Goal: Task Accomplishment & Management: Use online tool/utility

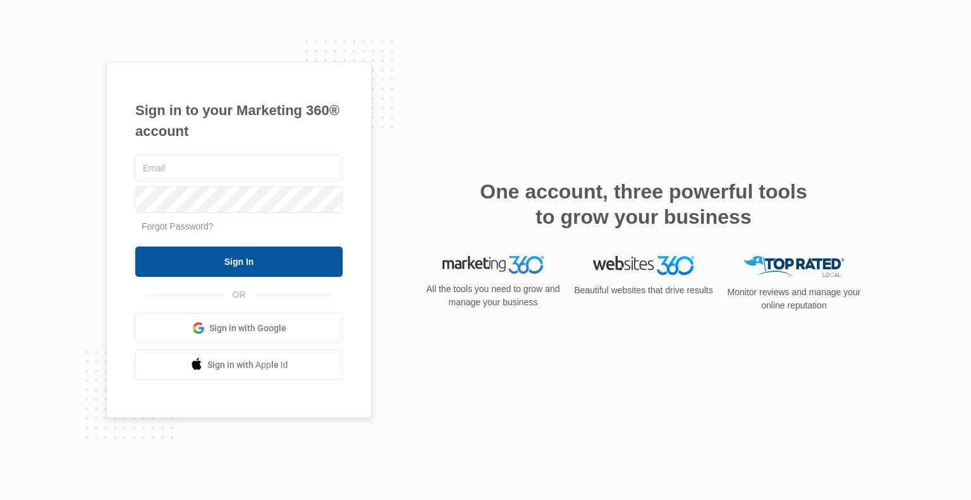
type input "[PERSON_NAME][EMAIL_ADDRESS][PERSON_NAME][DOMAIN_NAME]"
click at [230, 265] on input "Sign In" at bounding box center [238, 262] width 207 height 30
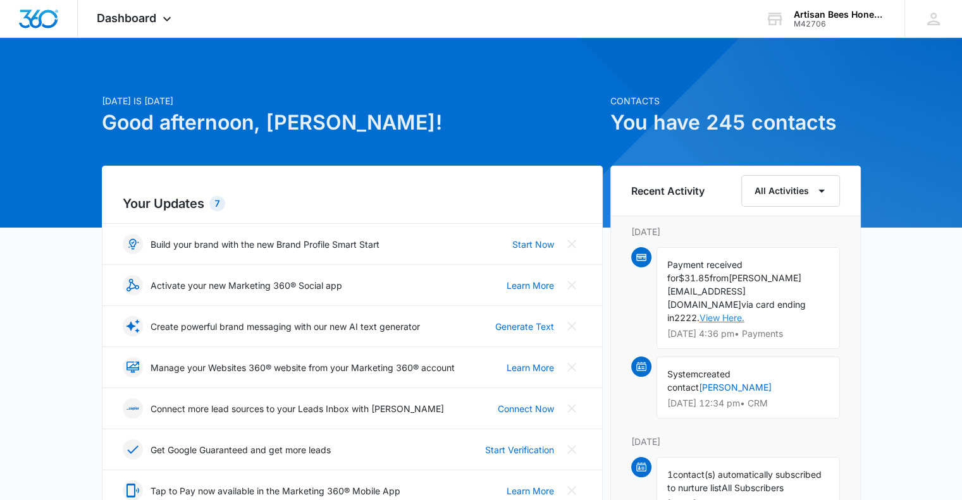
click at [744, 312] on link "View Here." at bounding box center [721, 317] width 45 height 11
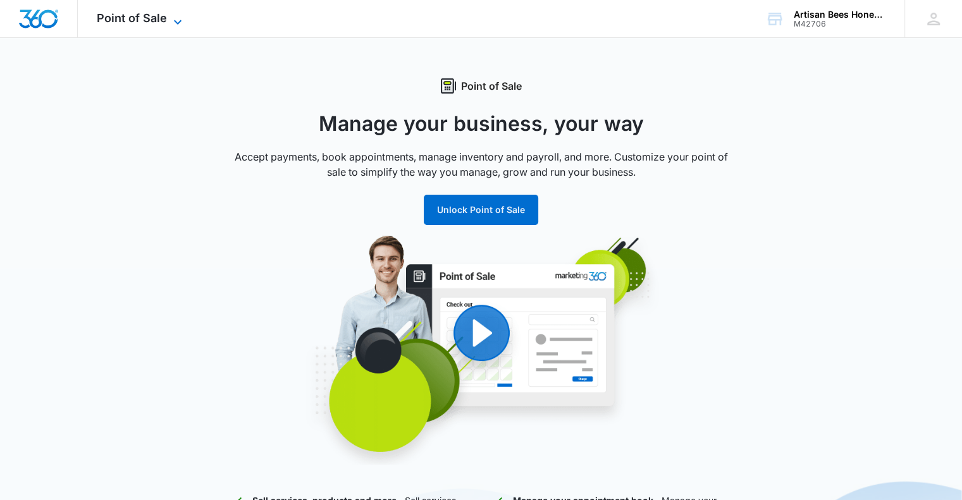
click at [178, 16] on icon at bounding box center [177, 22] width 15 height 15
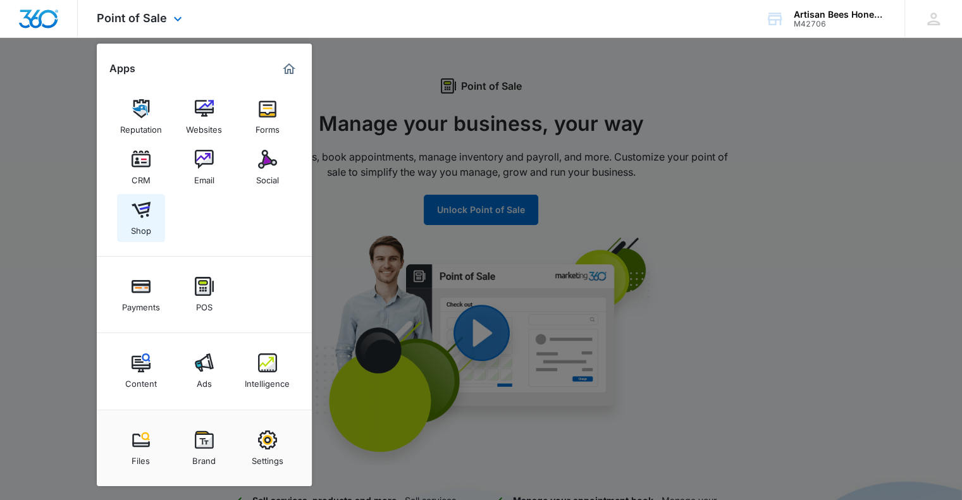
click at [144, 214] on img at bounding box center [141, 209] width 19 height 19
